Goal: Navigation & Orientation: Find specific page/section

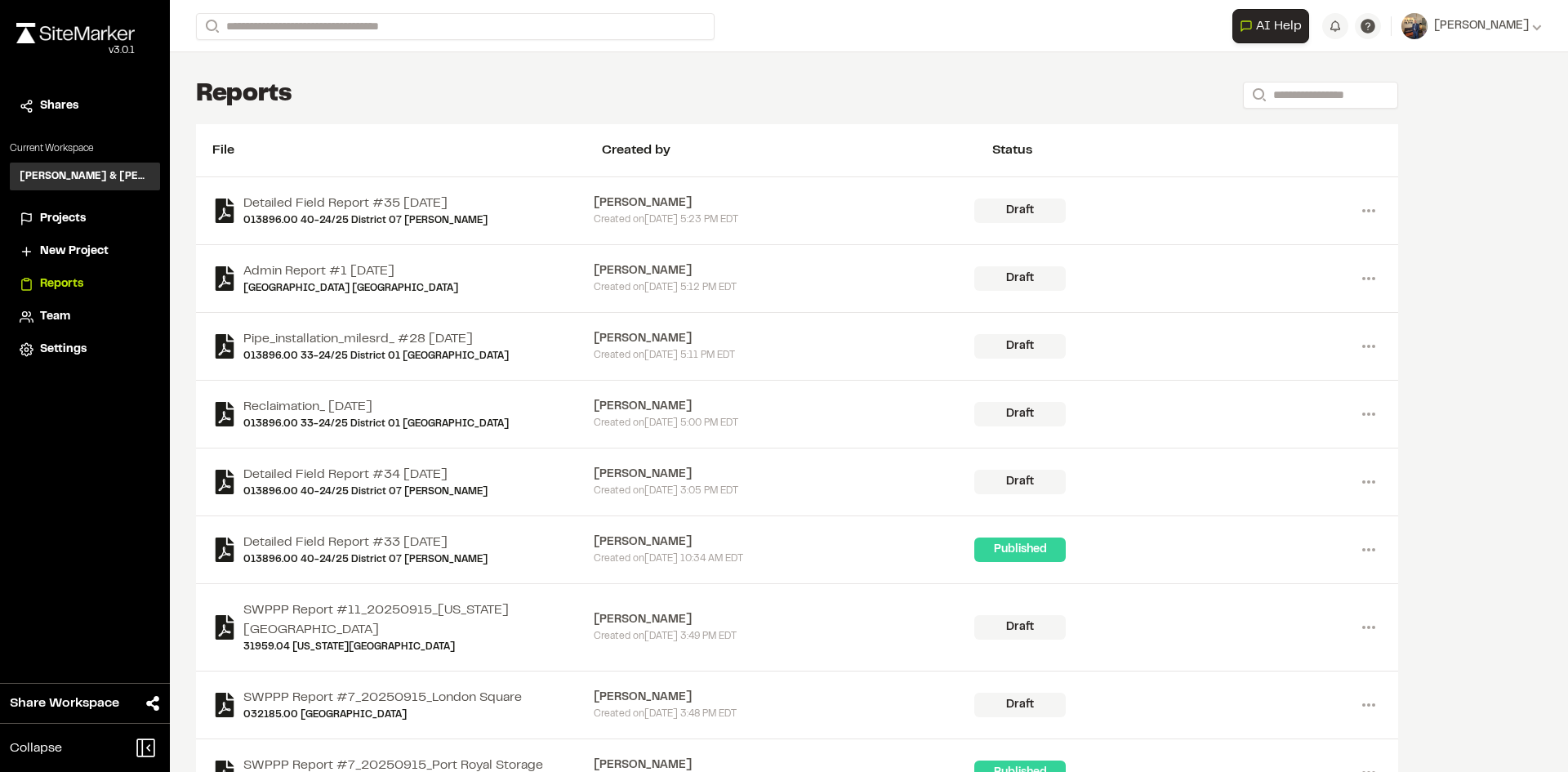
click at [62, 219] on span "Projects" at bounding box center [63, 219] width 46 height 18
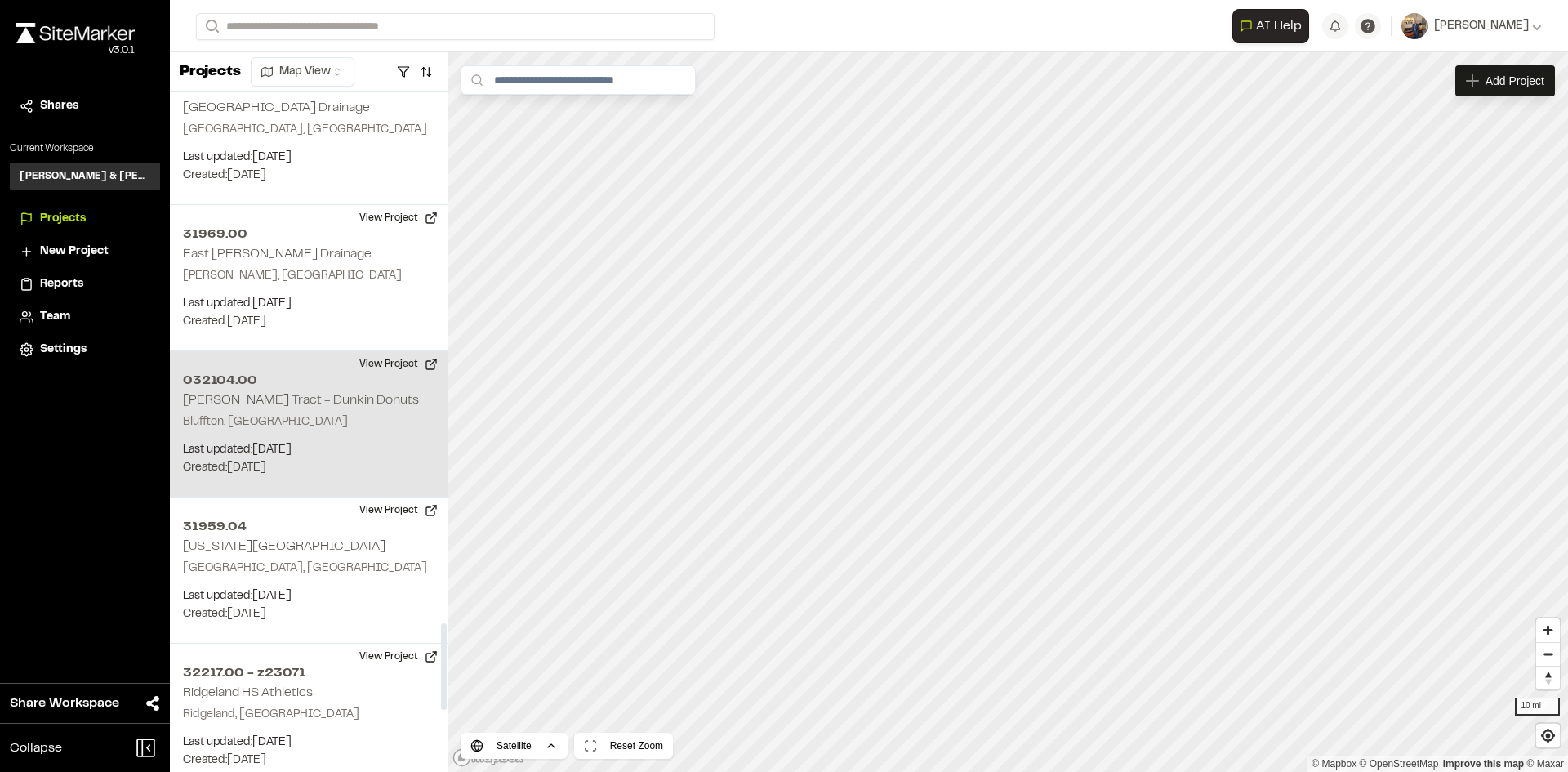
scroll to position [4165, 0]
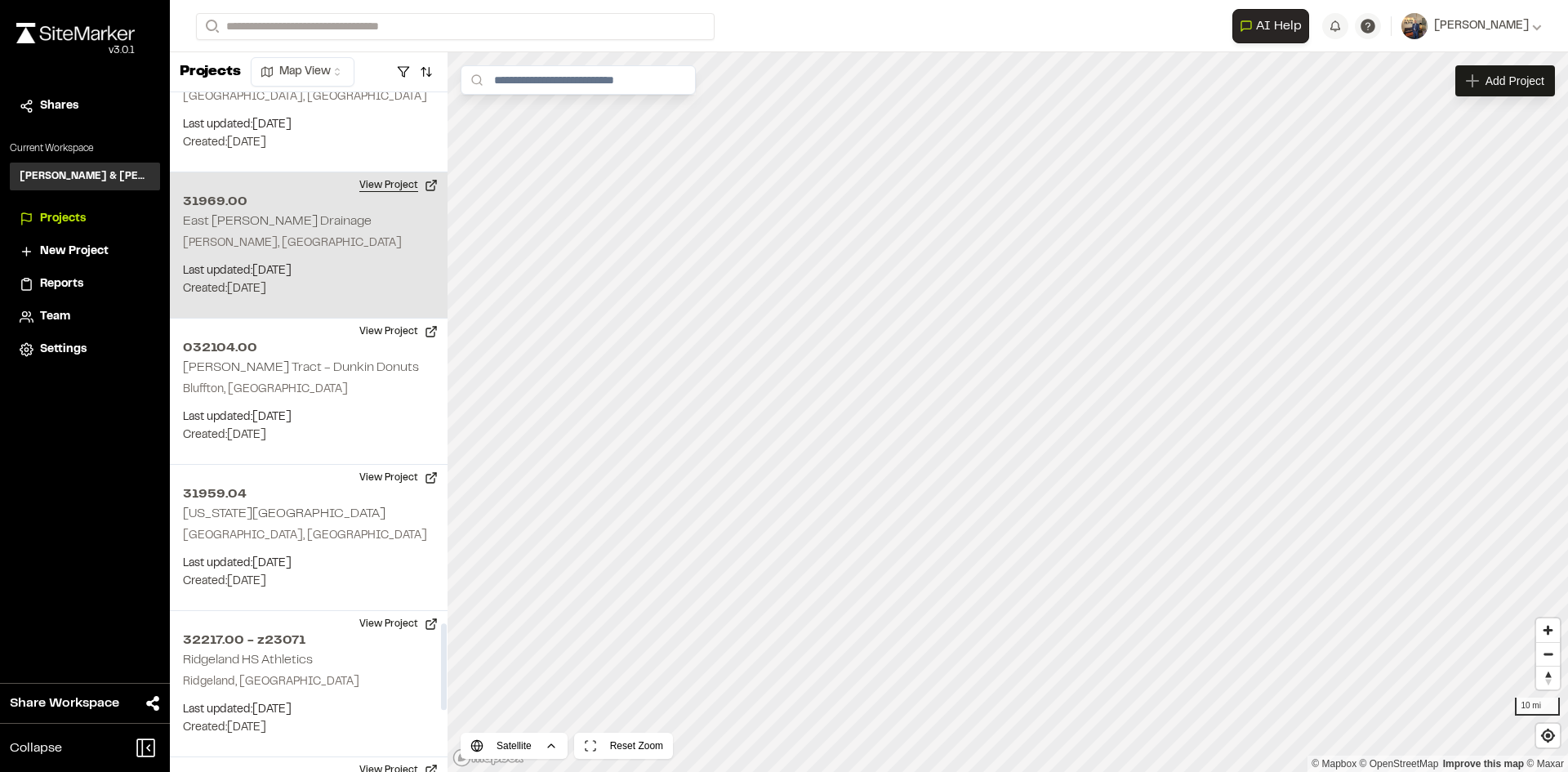
click at [383, 172] on button "View Project" at bounding box center [399, 185] width 98 height 26
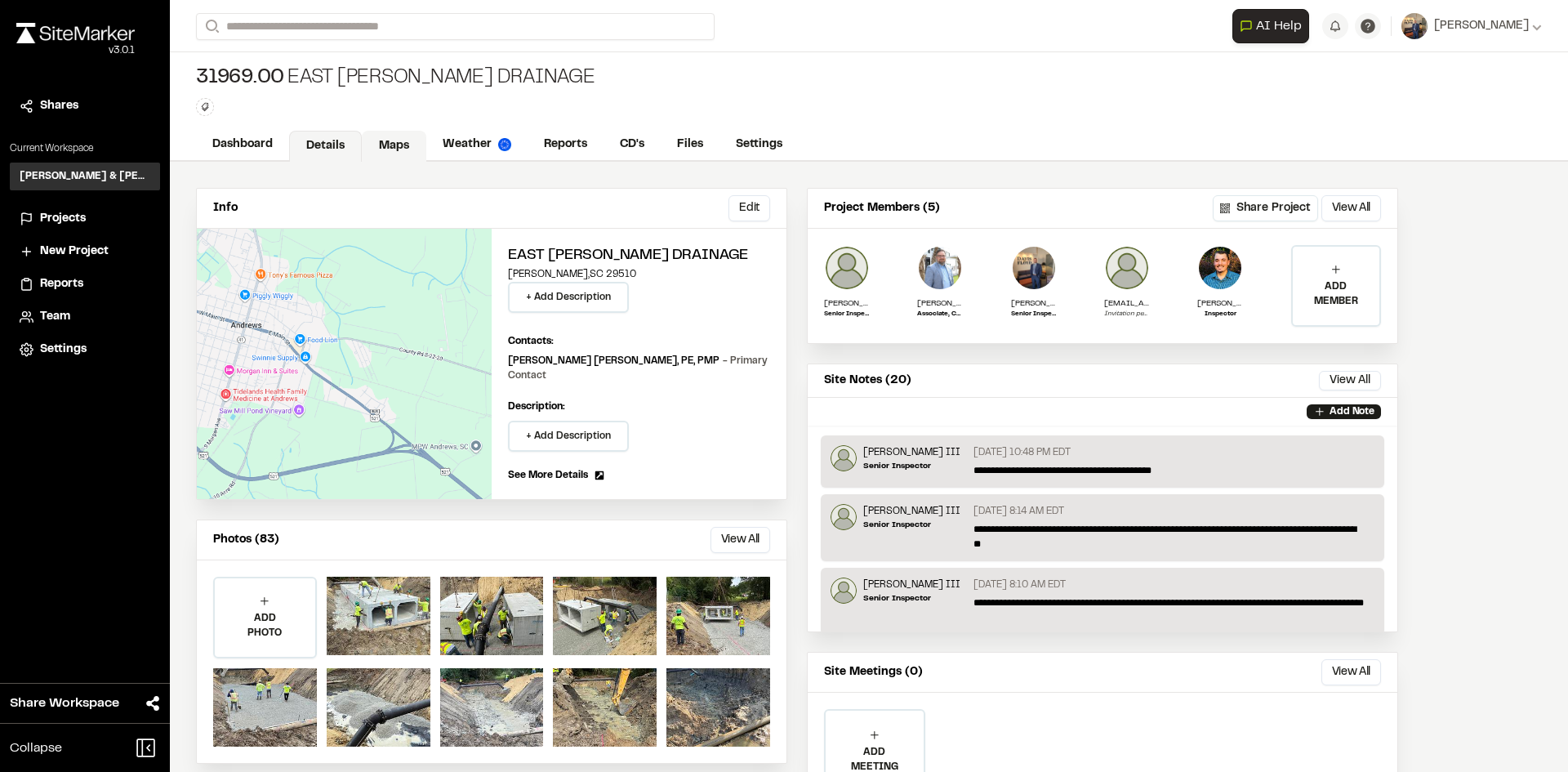
click at [391, 138] on link "Maps" at bounding box center [394, 147] width 65 height 31
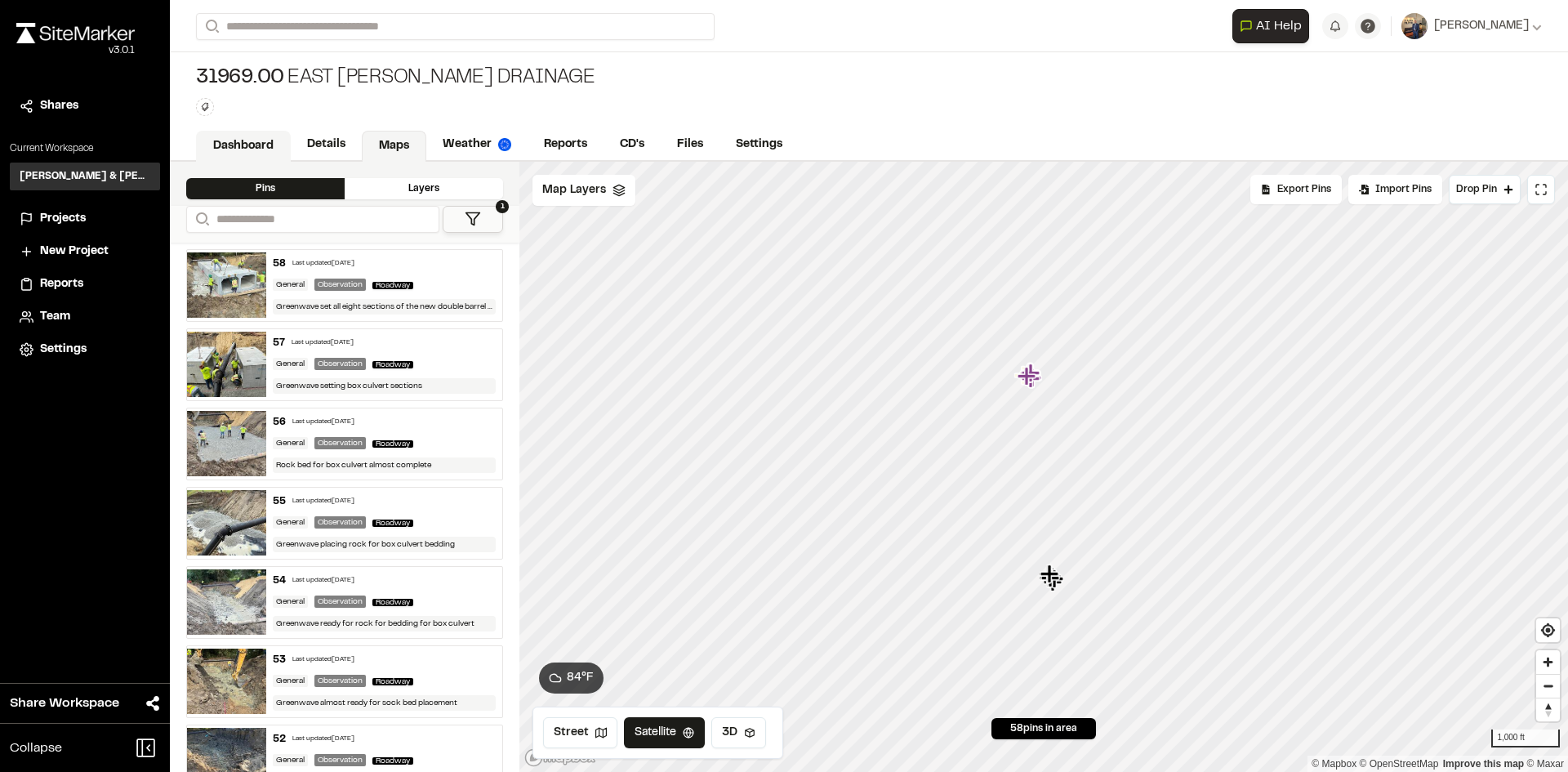
click at [241, 134] on link "Dashboard" at bounding box center [243, 147] width 95 height 31
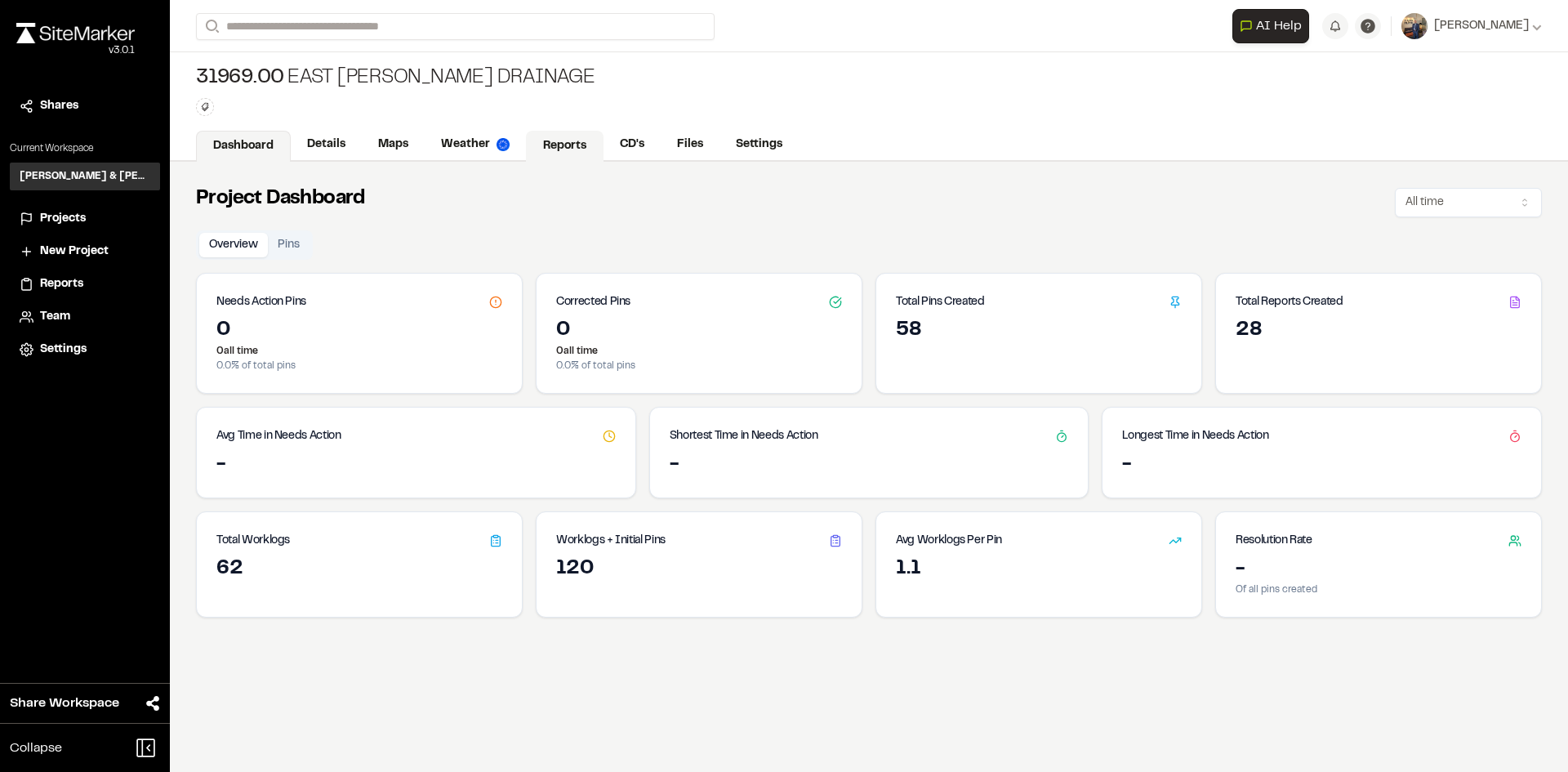
click at [559, 151] on link "Reports" at bounding box center [564, 147] width 78 height 31
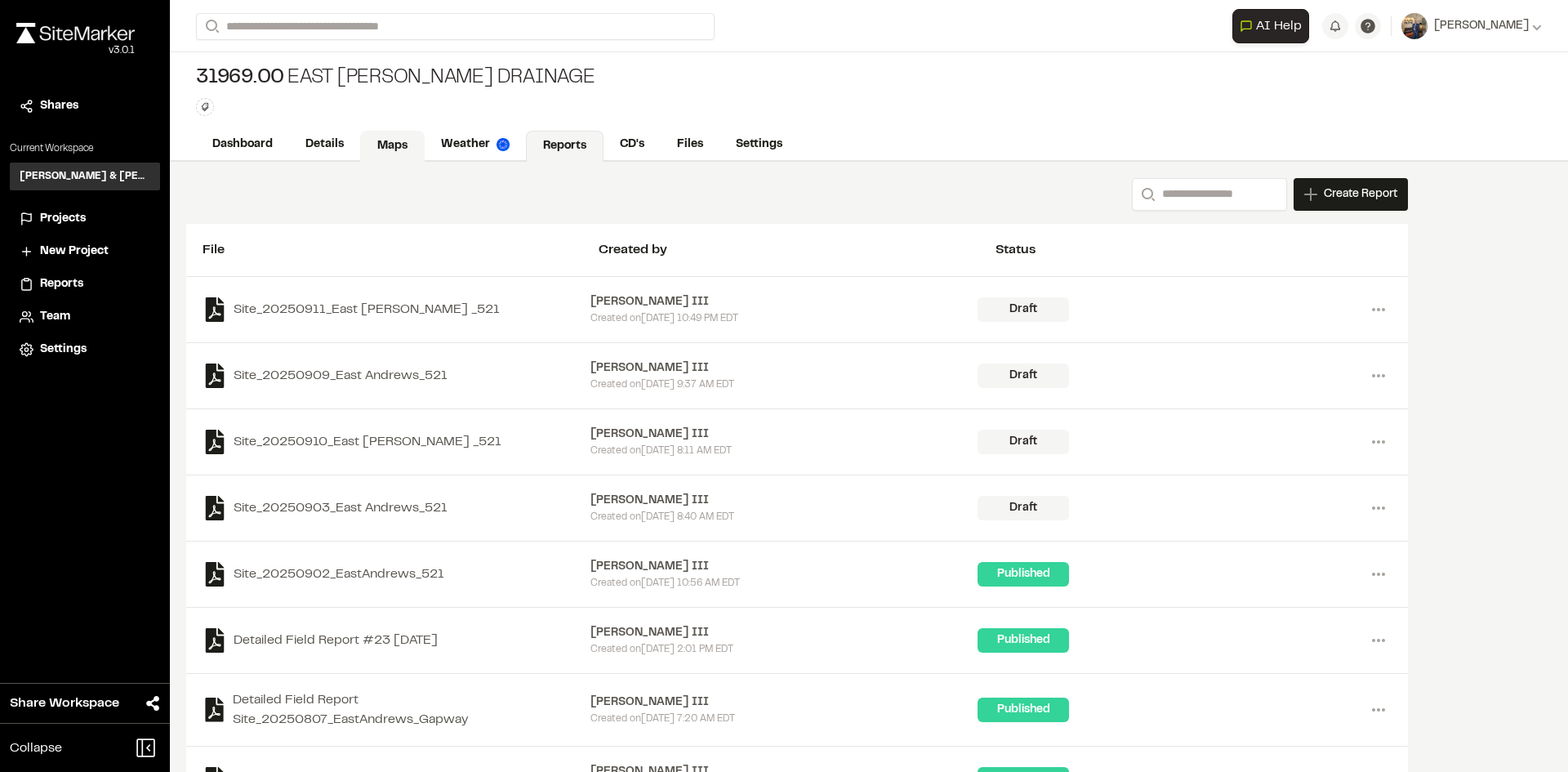
click at [404, 146] on link "Maps" at bounding box center [392, 147] width 65 height 31
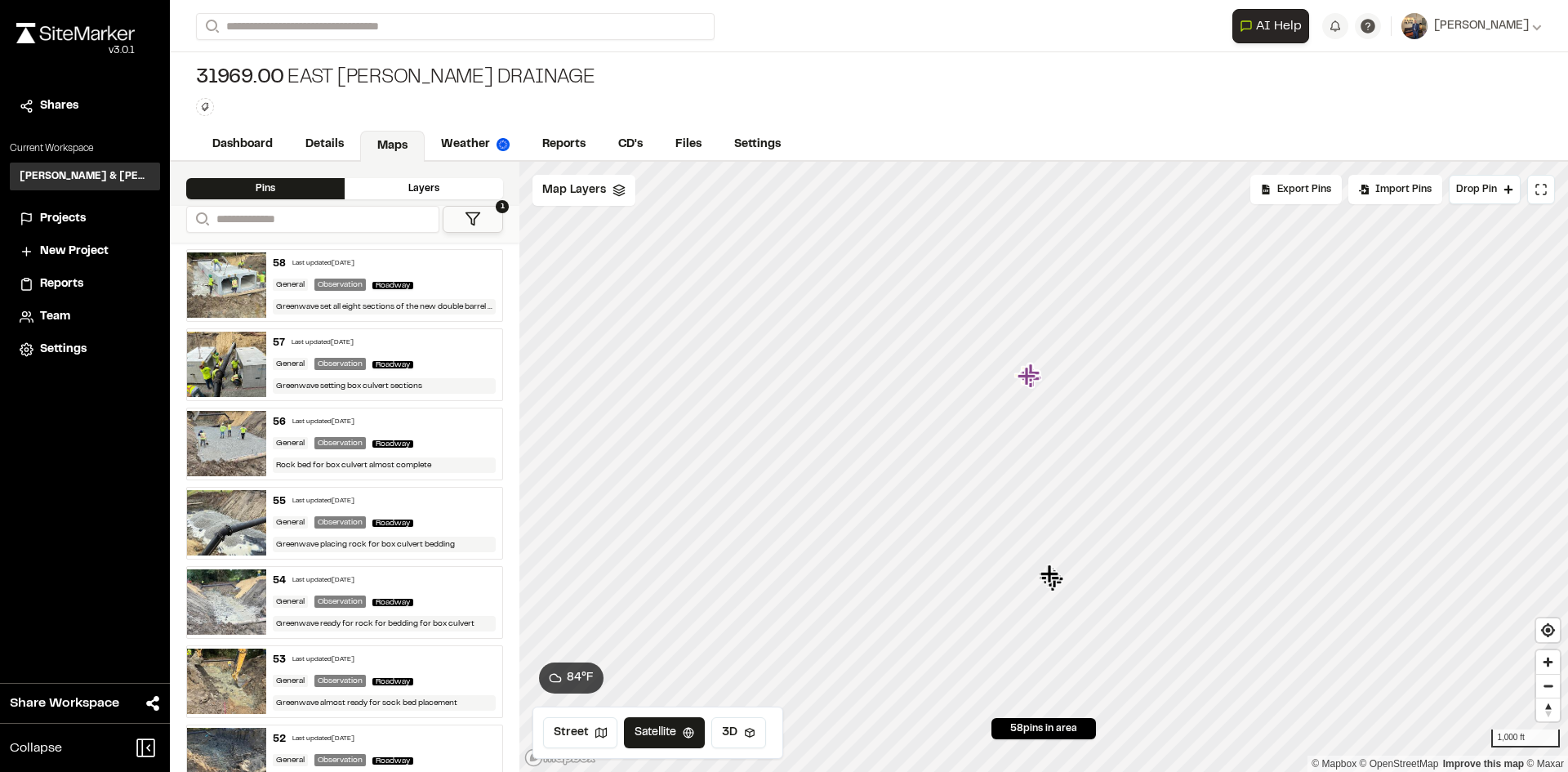
click at [66, 215] on span "Projects" at bounding box center [63, 219] width 46 height 18
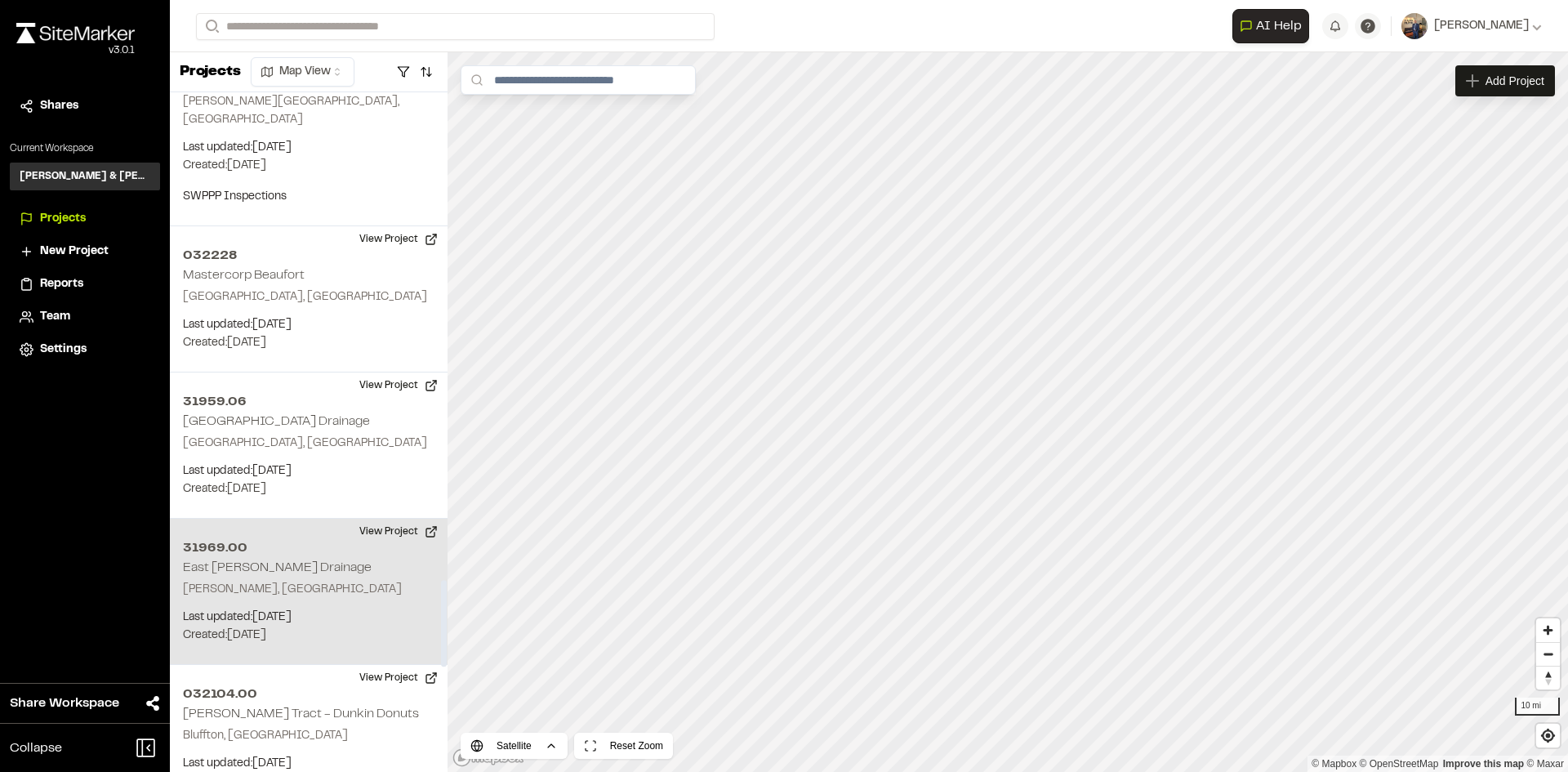
scroll to position [3828, 0]
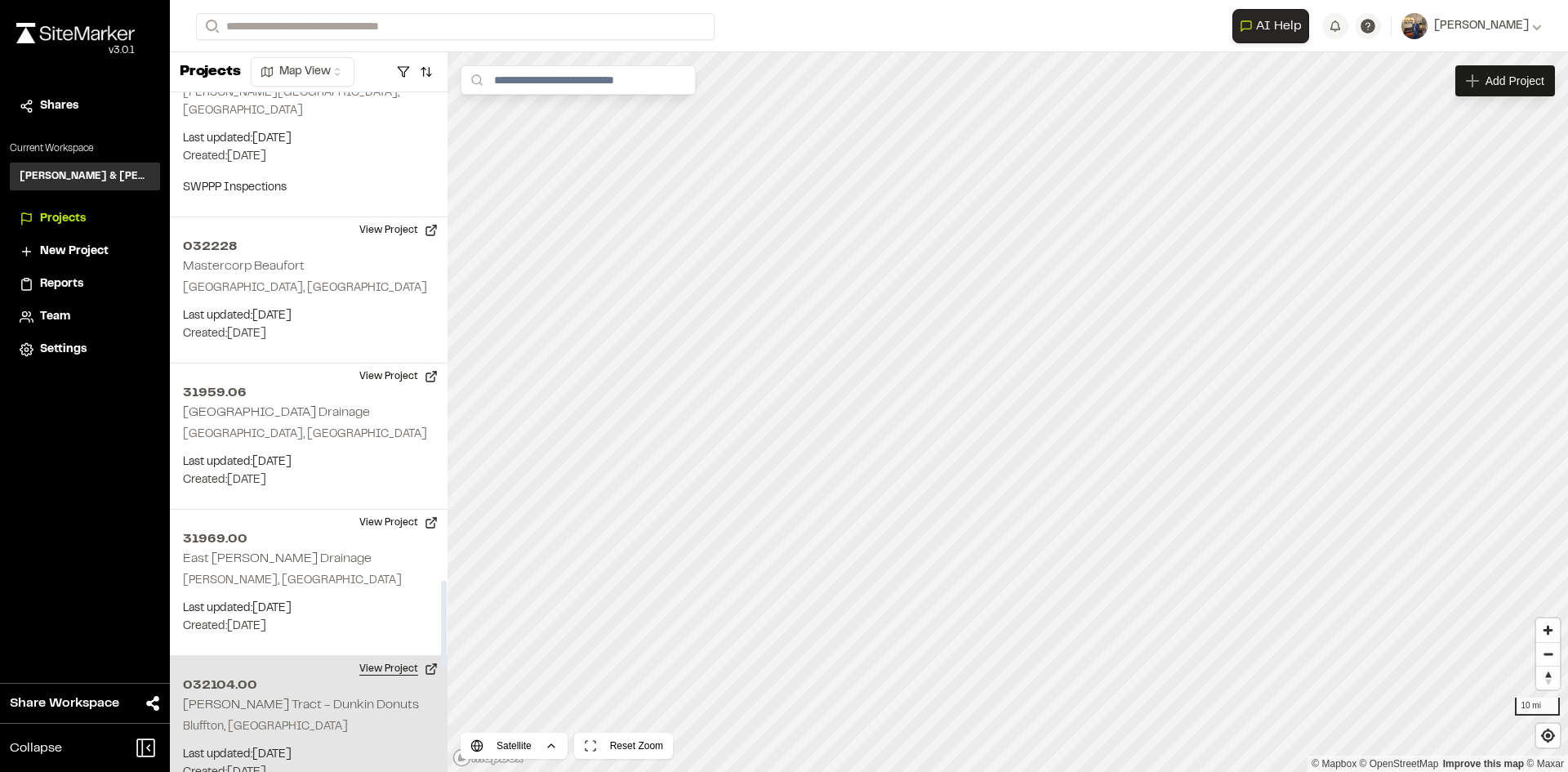
click at [388, 656] on button "View Project" at bounding box center [399, 669] width 98 height 26
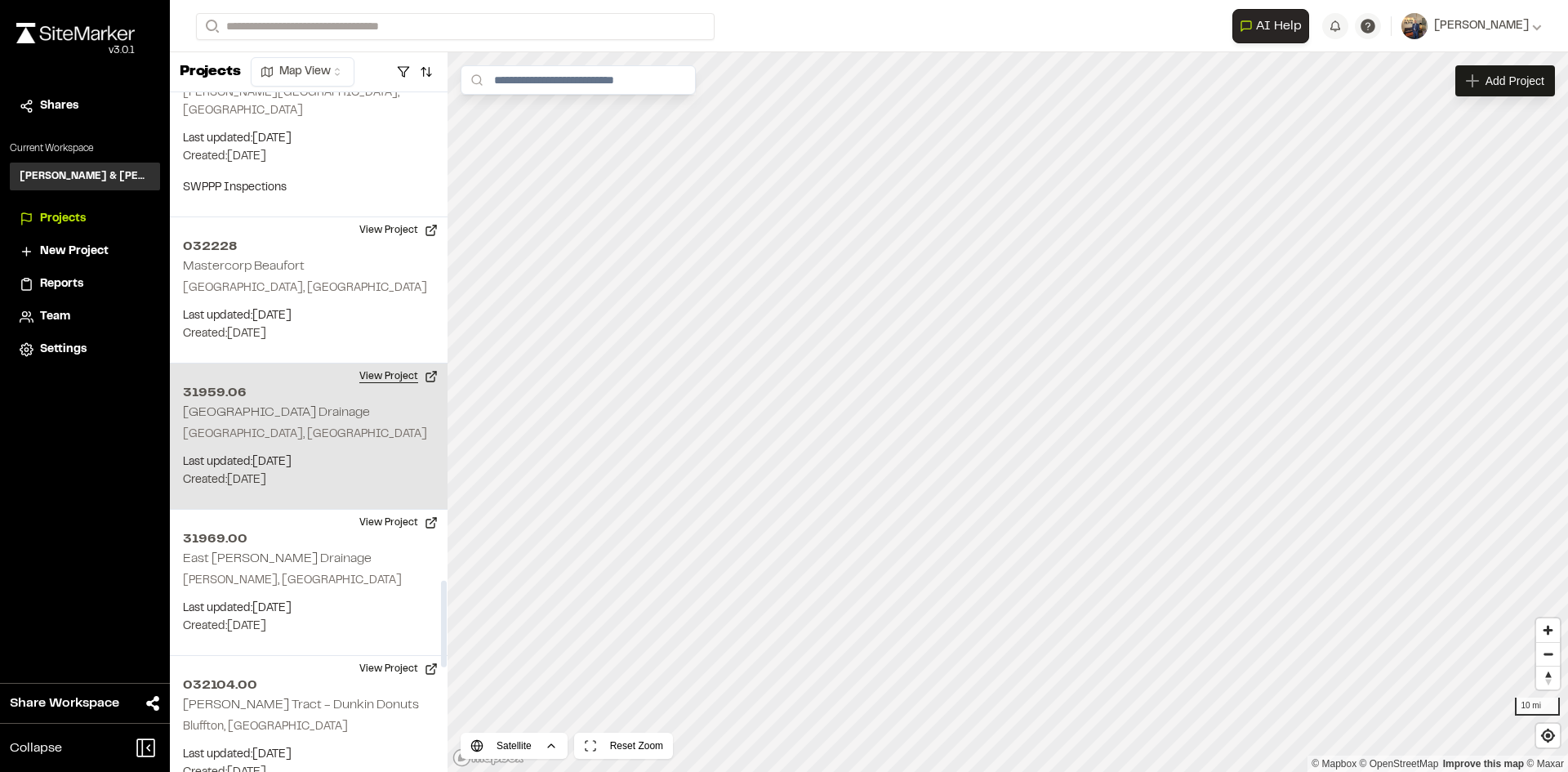
click at [409, 363] on button "View Project" at bounding box center [399, 377] width 98 height 26
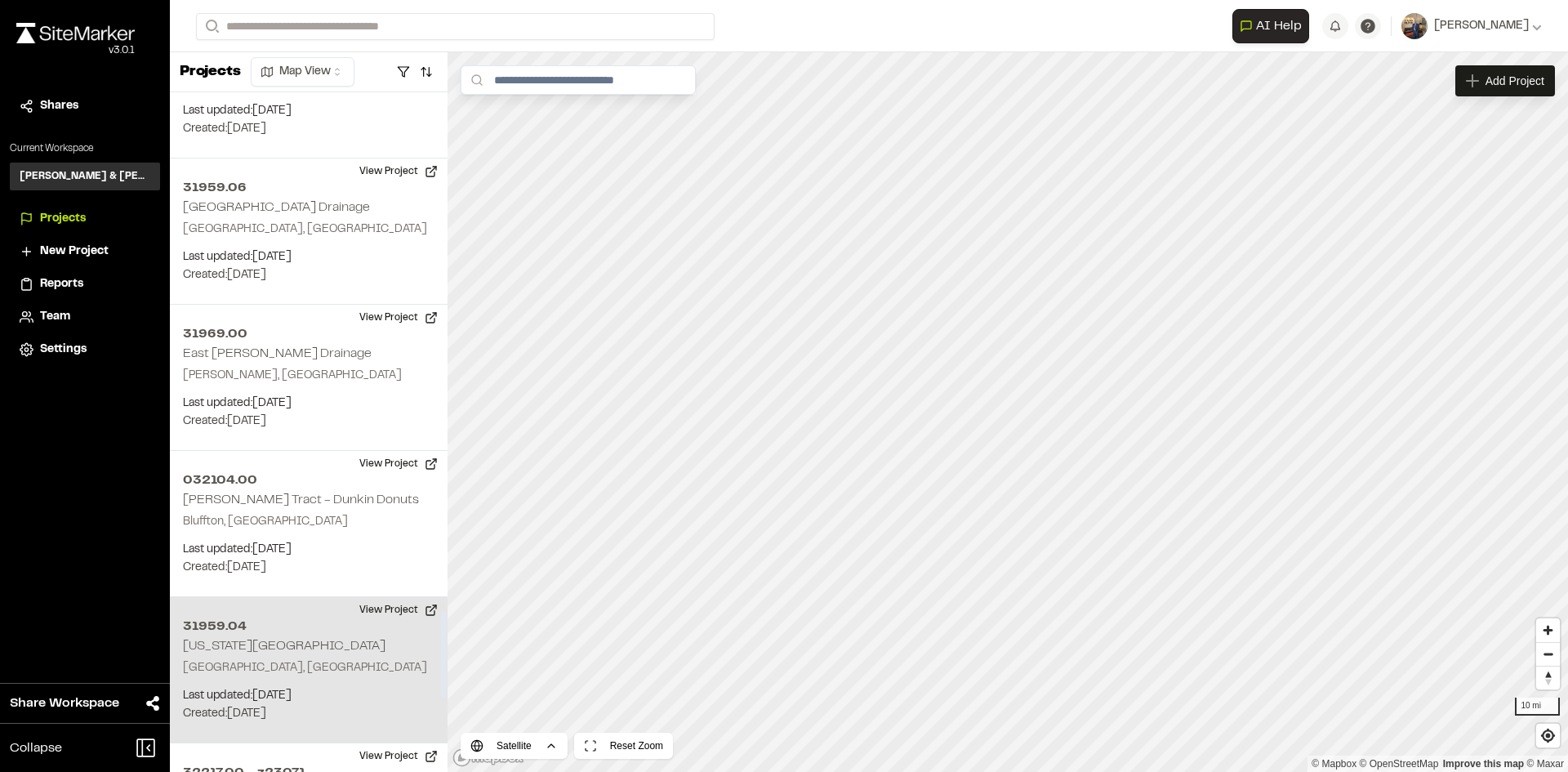
scroll to position [4073, 0]
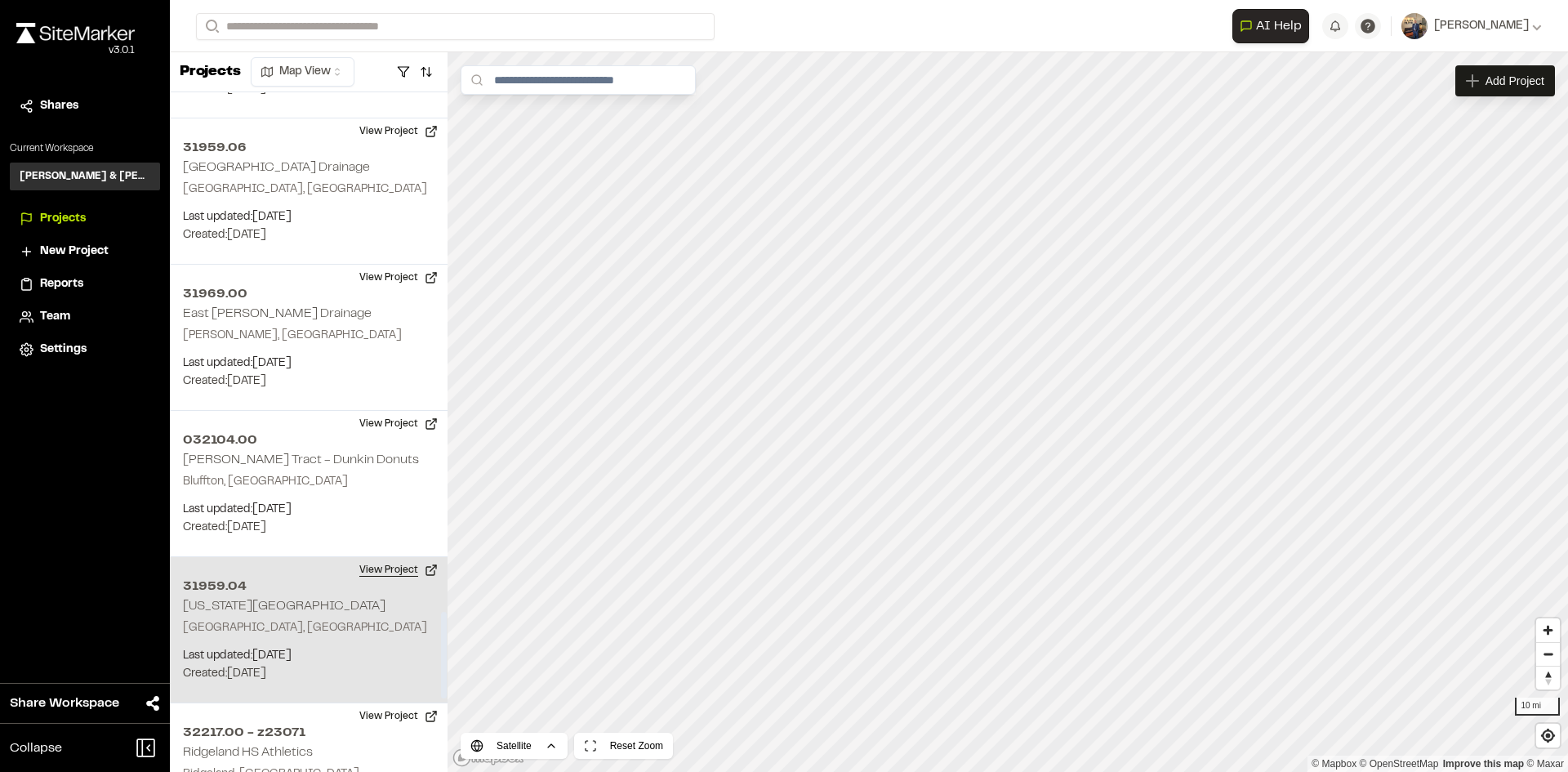
click at [373, 557] on button "View Project" at bounding box center [399, 570] width 98 height 26
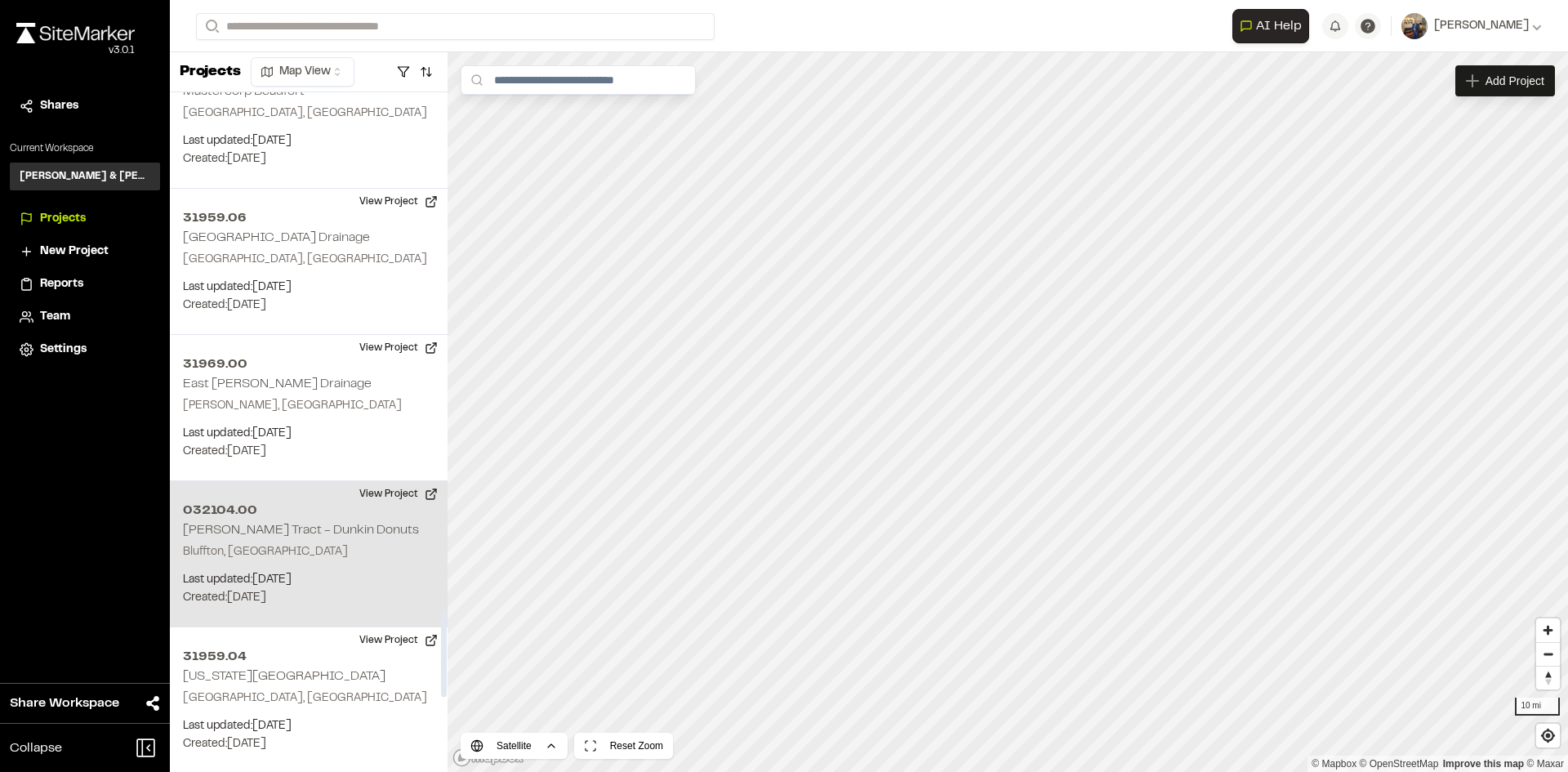
scroll to position [3991, 0]
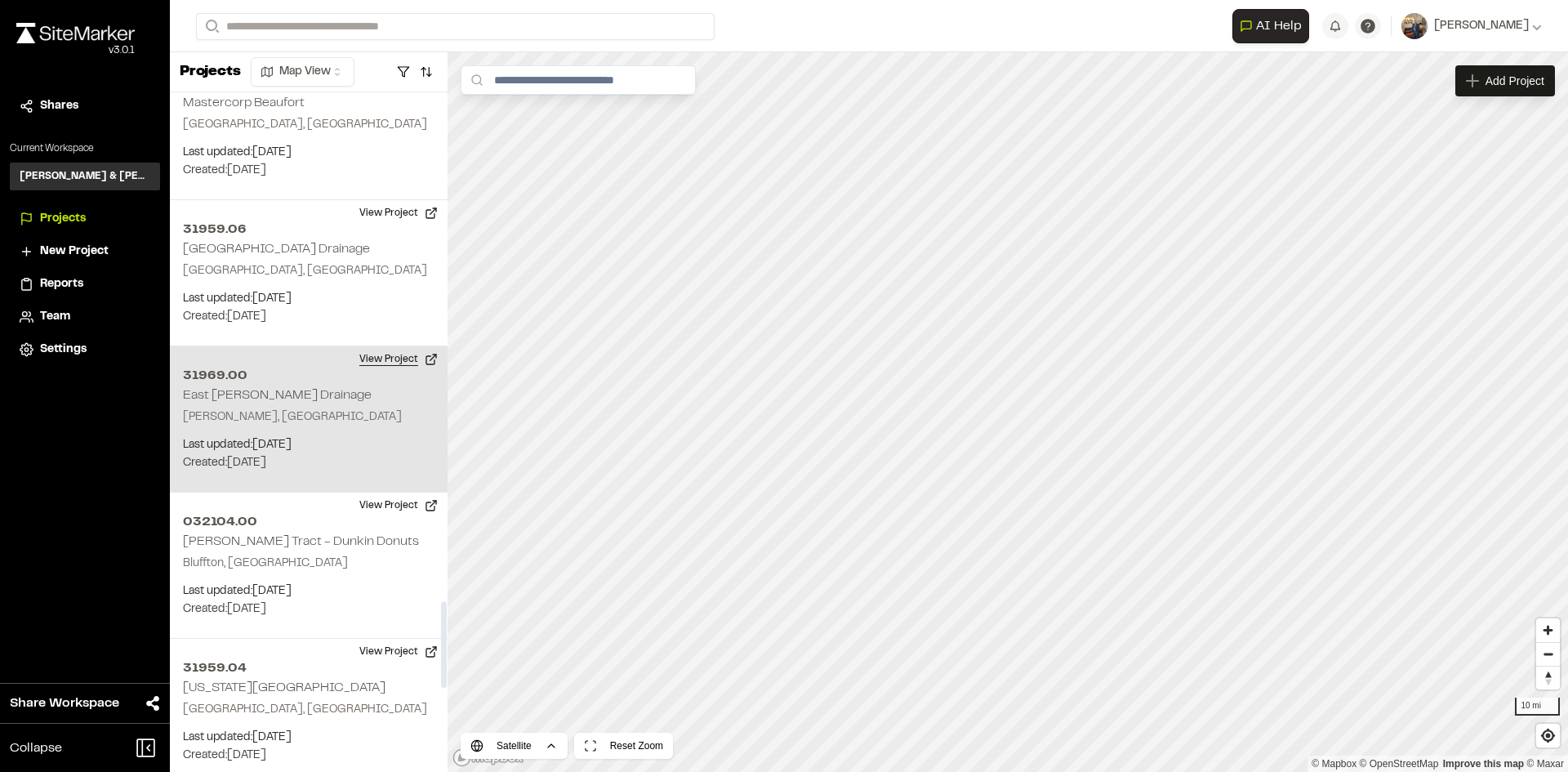
click at [378, 346] on button "View Project" at bounding box center [399, 359] width 98 height 26
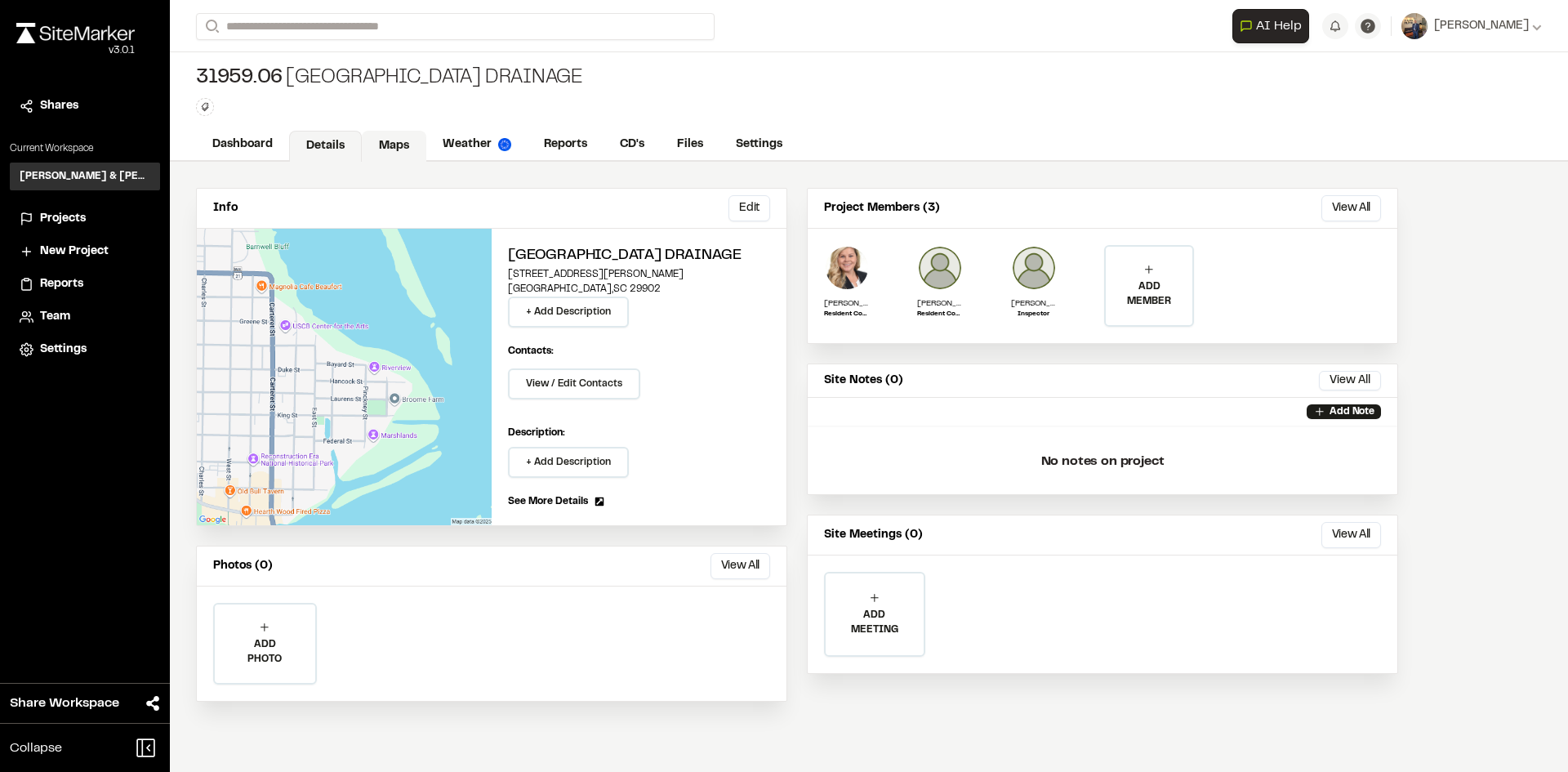
click at [400, 147] on link "Maps" at bounding box center [394, 147] width 65 height 31
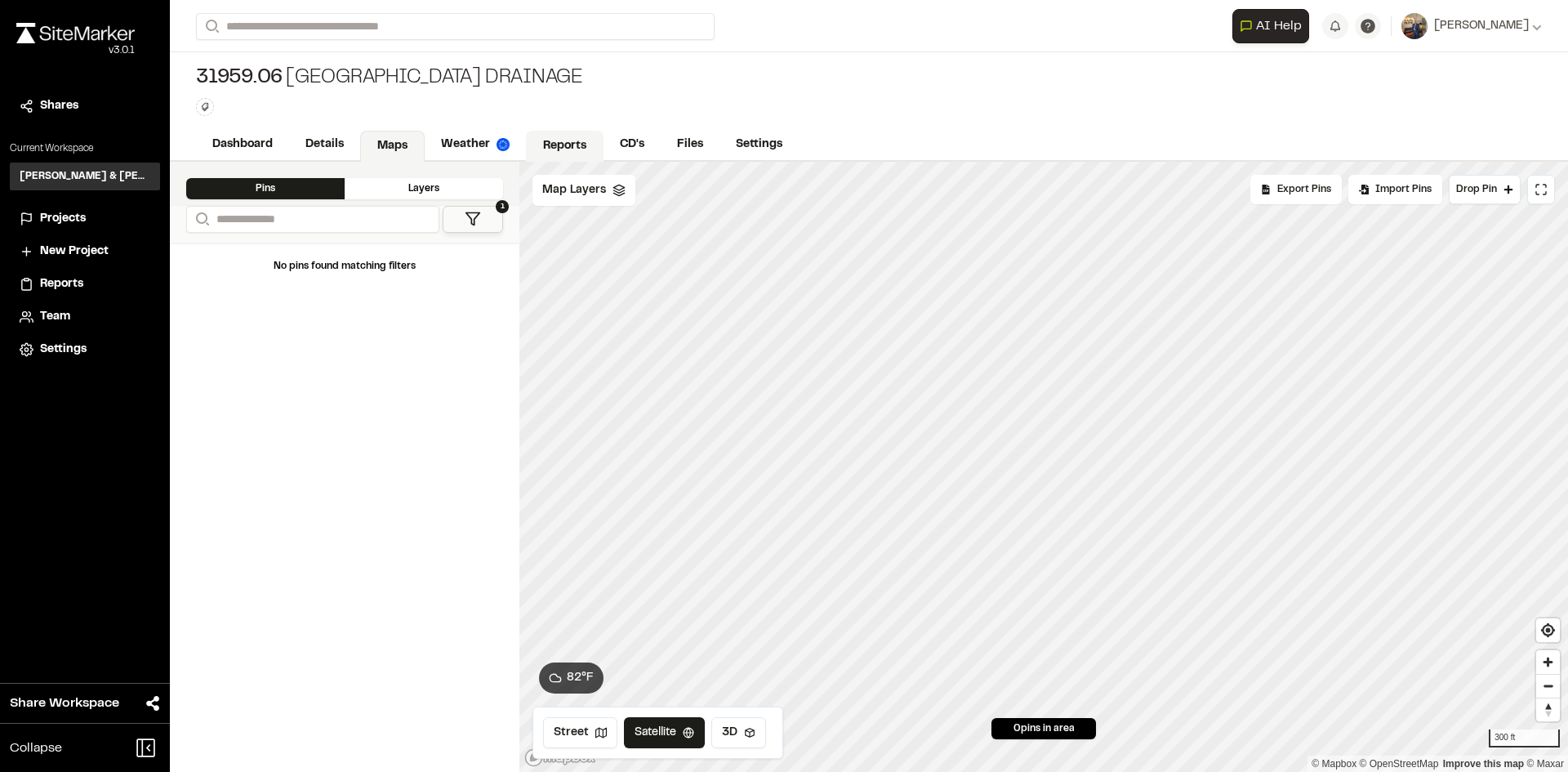
click at [591, 137] on link "Reports" at bounding box center [564, 147] width 78 height 31
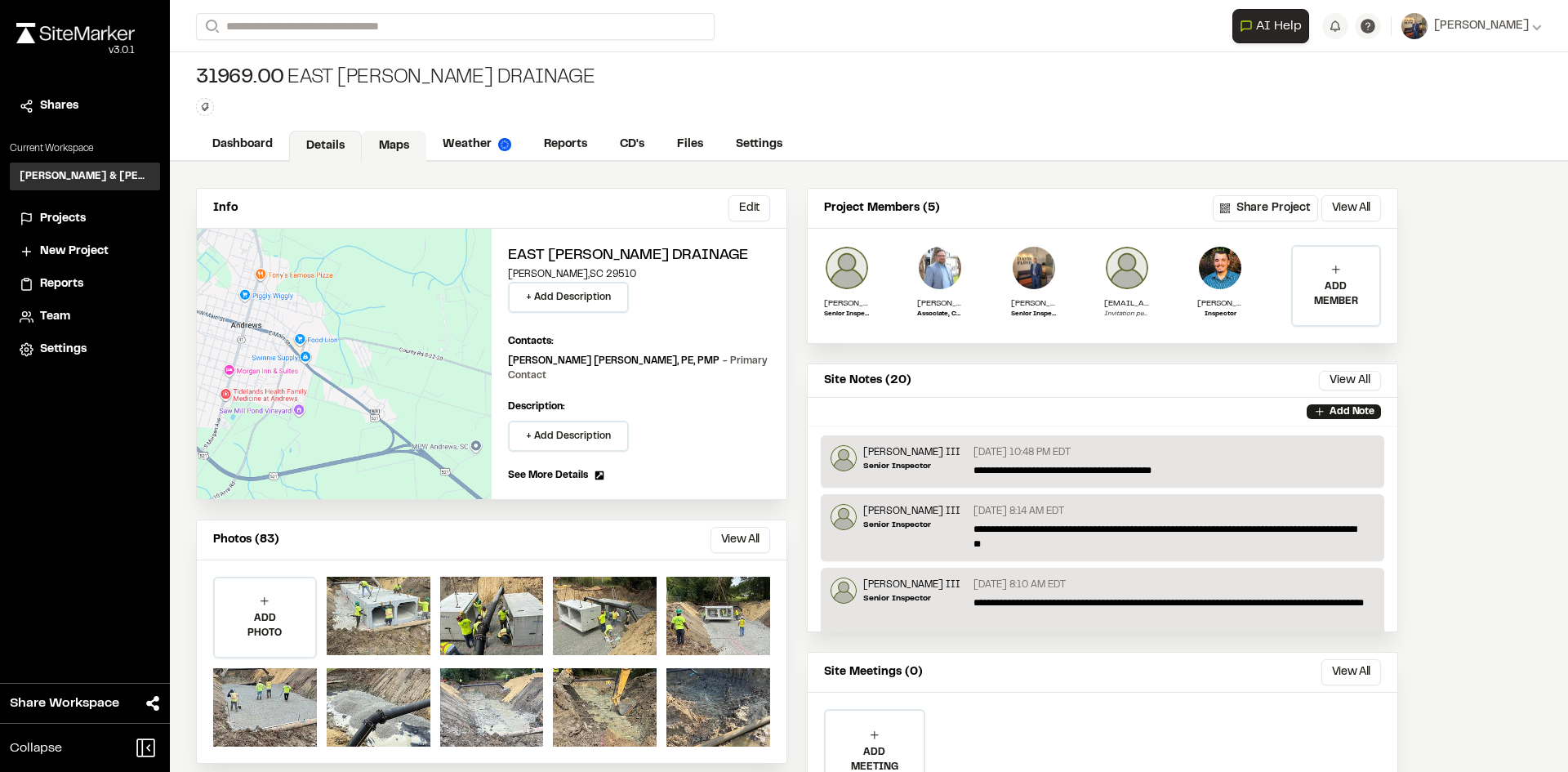
click at [404, 135] on link "Maps" at bounding box center [394, 147] width 65 height 31
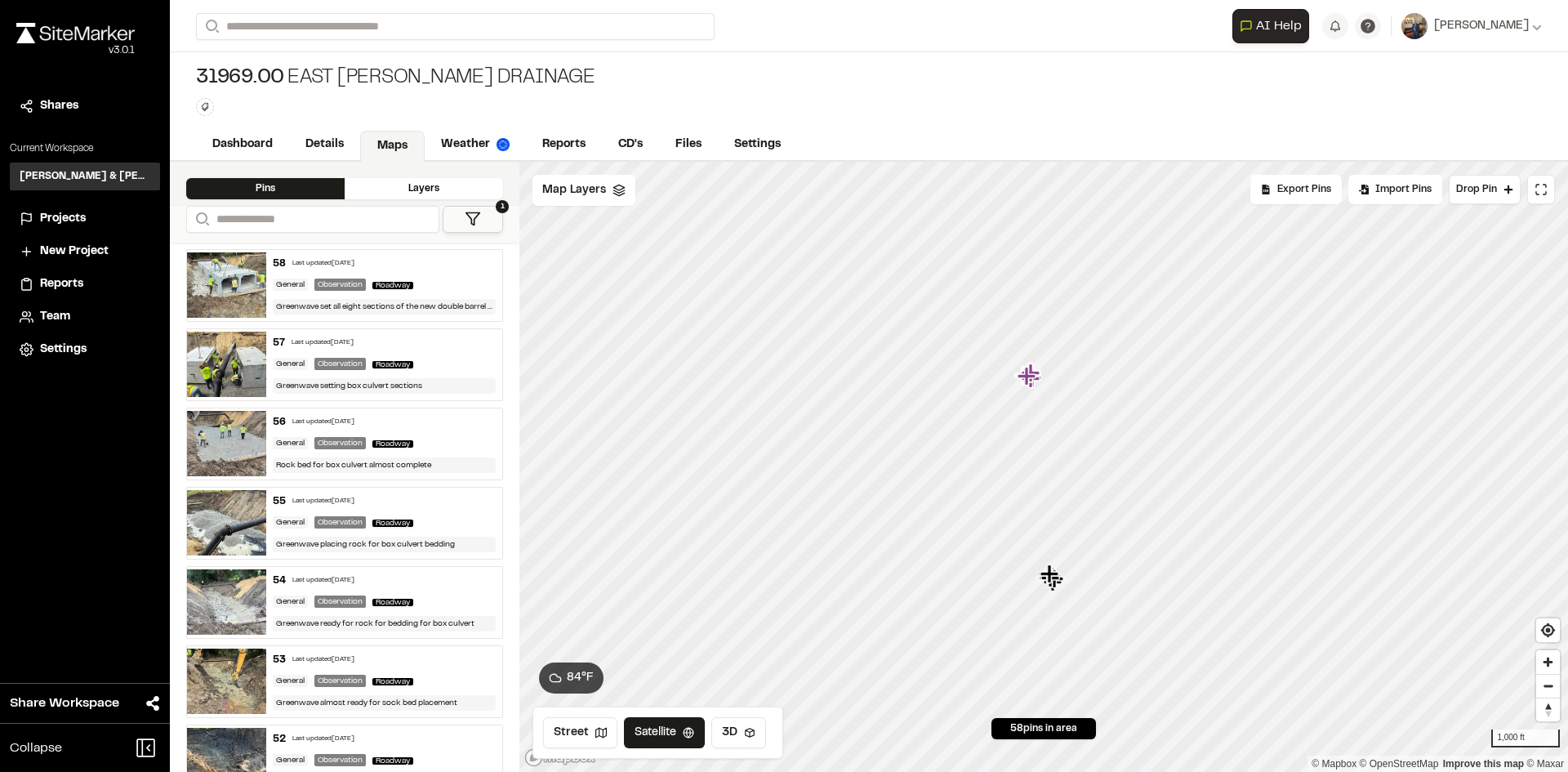
click at [422, 279] on div "General Observation Roadway" at bounding box center [384, 285] width 224 height 15
click at [406, 344] on div "57 Last updated [DATE]" at bounding box center [384, 343] width 224 height 15
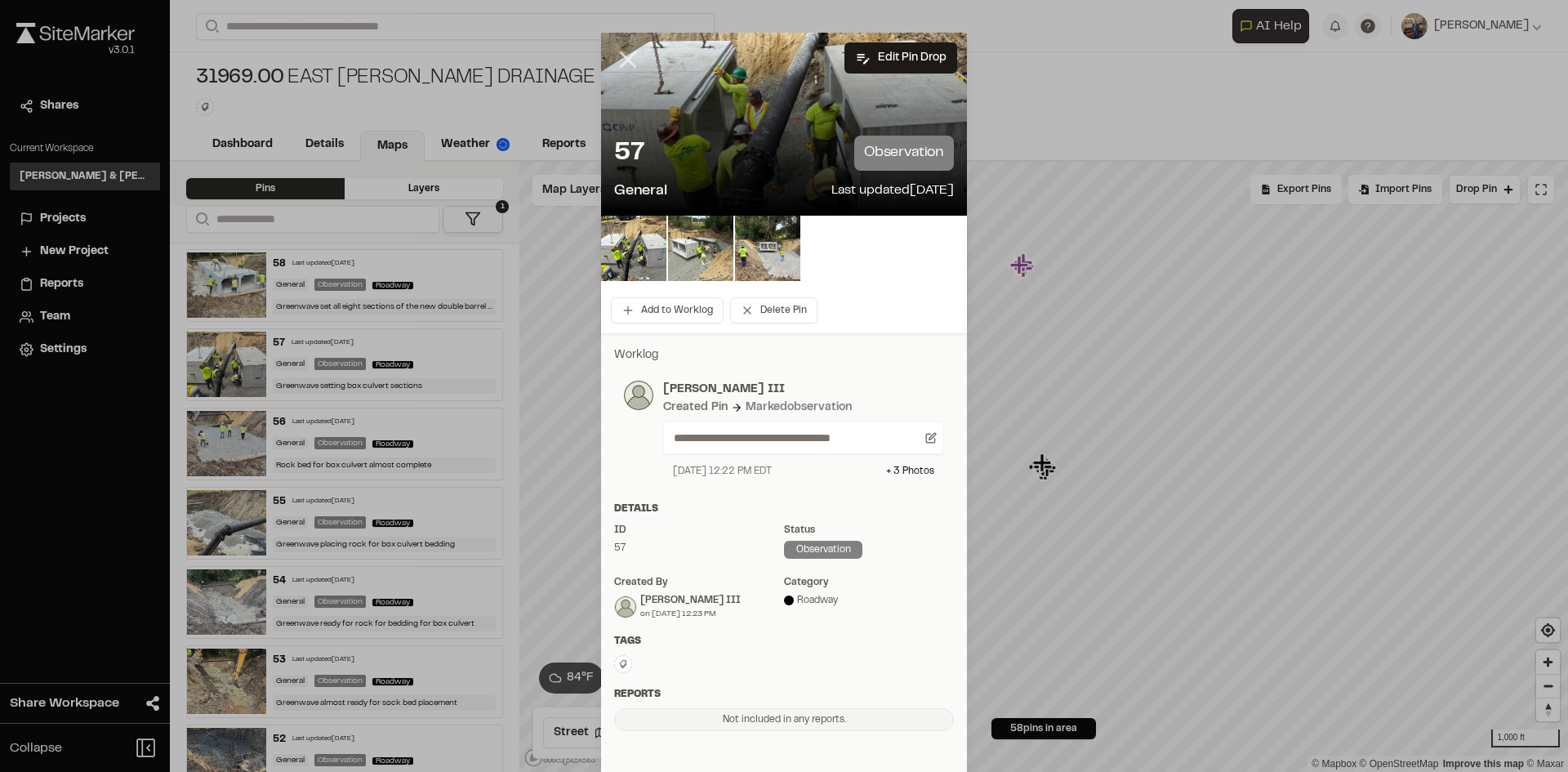
click at [621, 64] on icon at bounding box center [628, 60] width 28 height 28
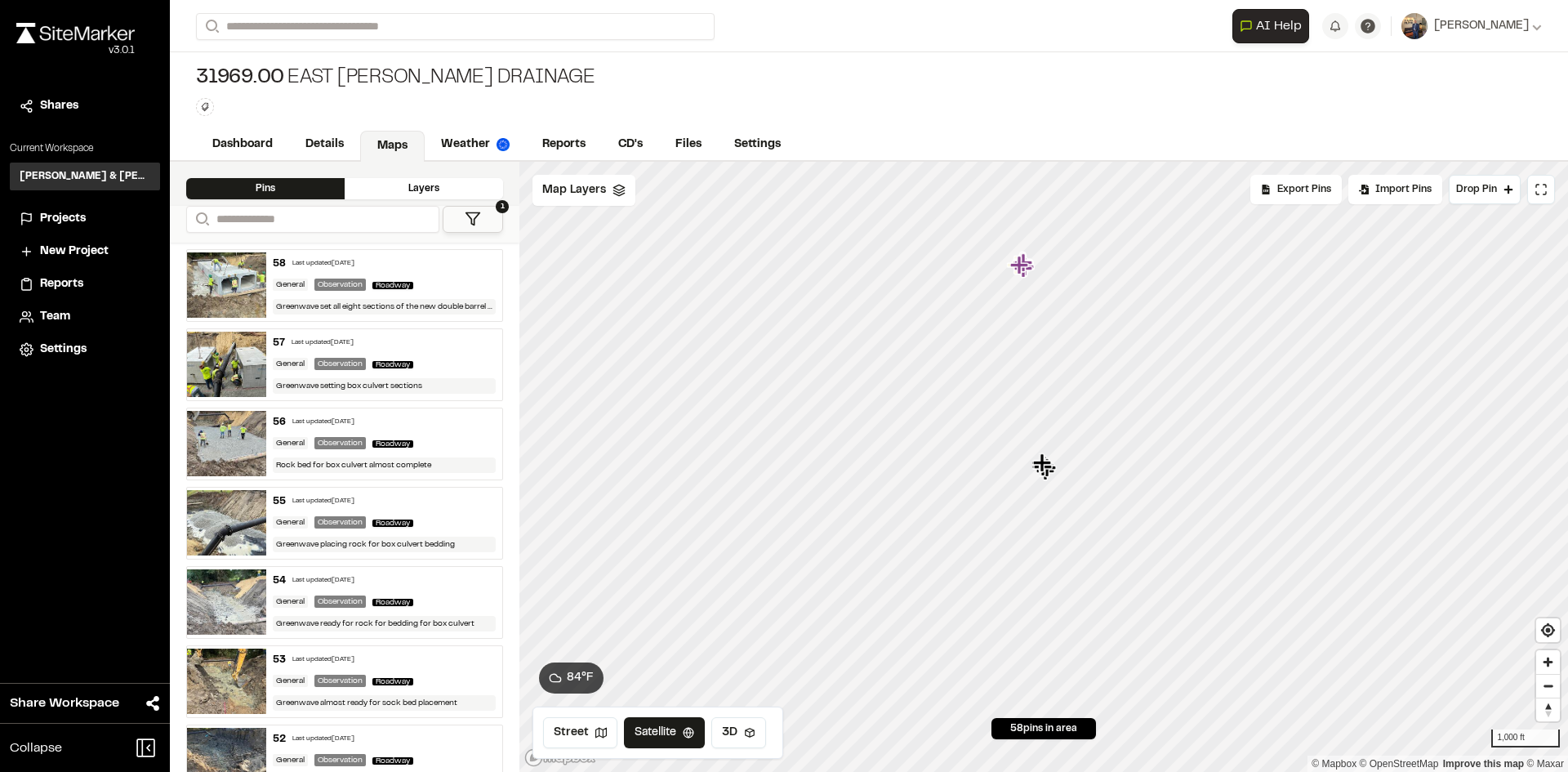
click at [60, 219] on span "Projects" at bounding box center [63, 219] width 46 height 18
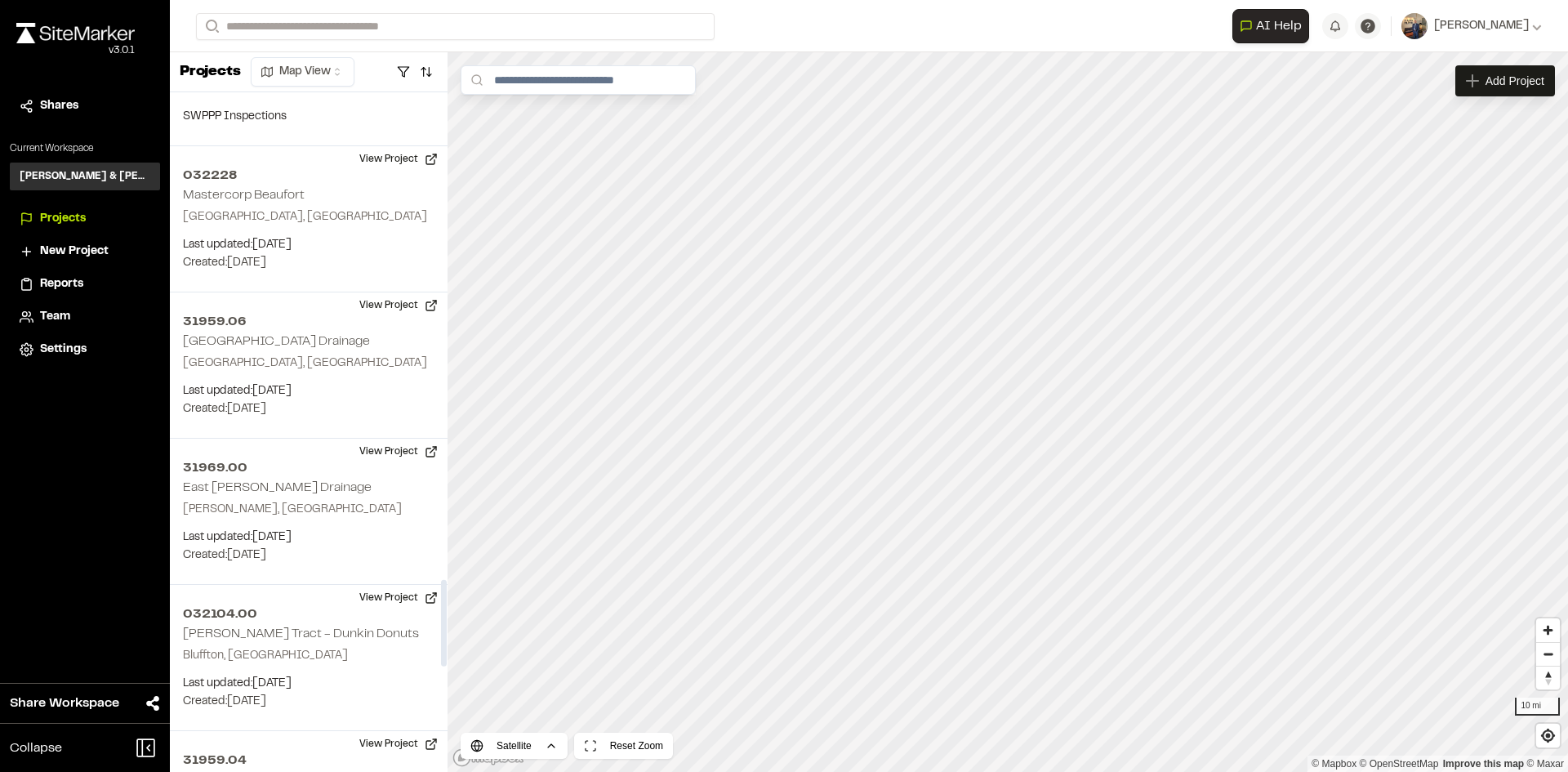
scroll to position [3921, 0]
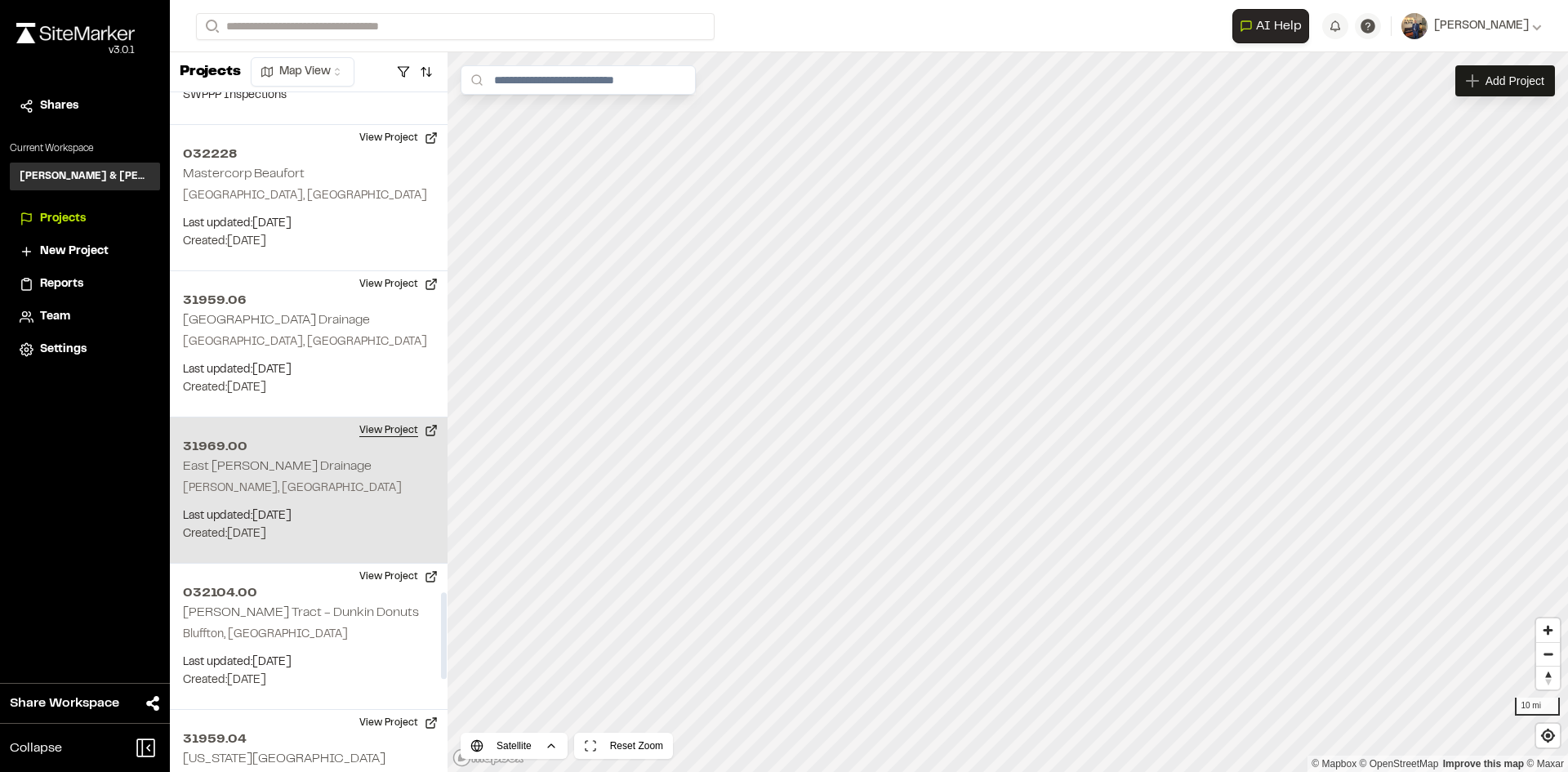
click at [377, 418] on button "View Project" at bounding box center [399, 431] width 98 height 26
